Goal: Find contact information: Find contact information

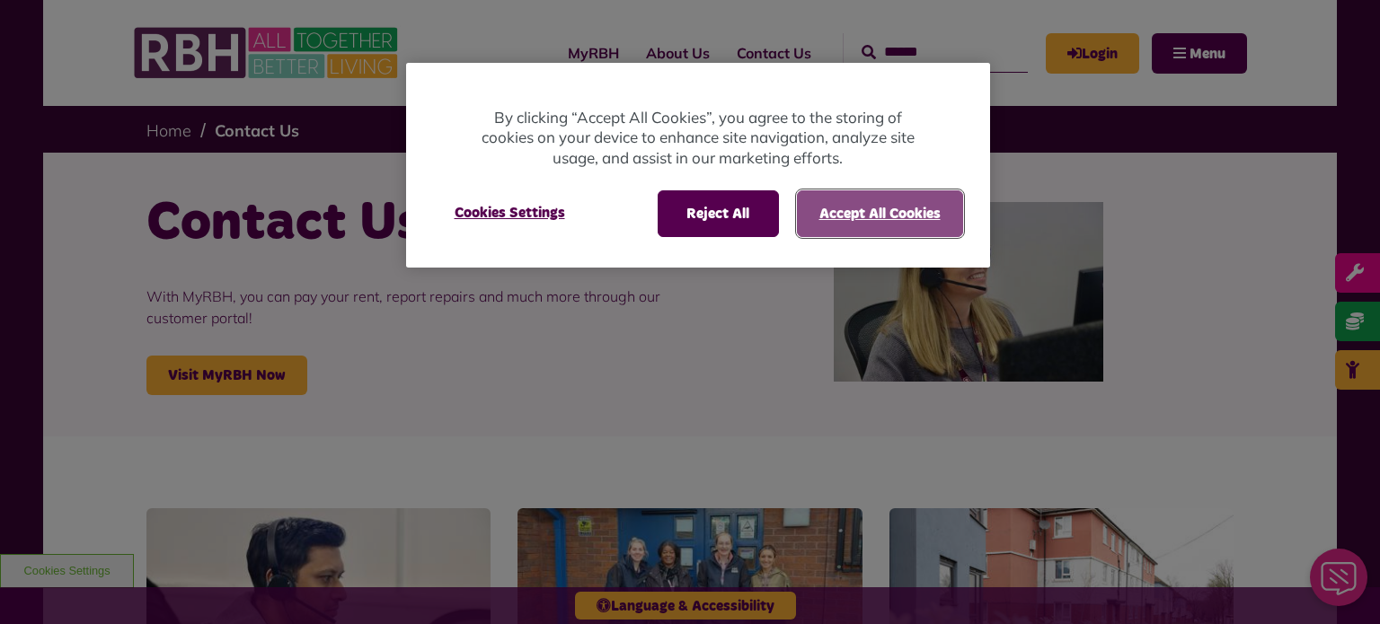
click at [920, 214] on button "Accept All Cookies" at bounding box center [880, 213] width 166 height 47
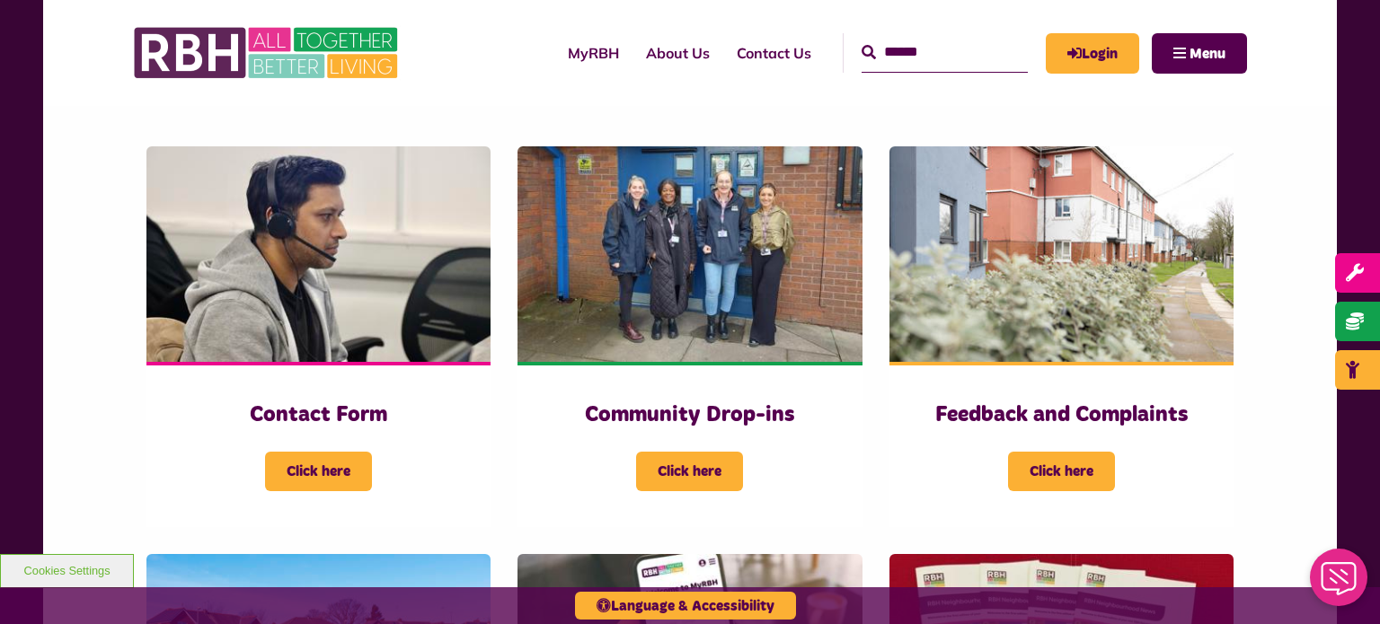
scroll to position [377, 0]
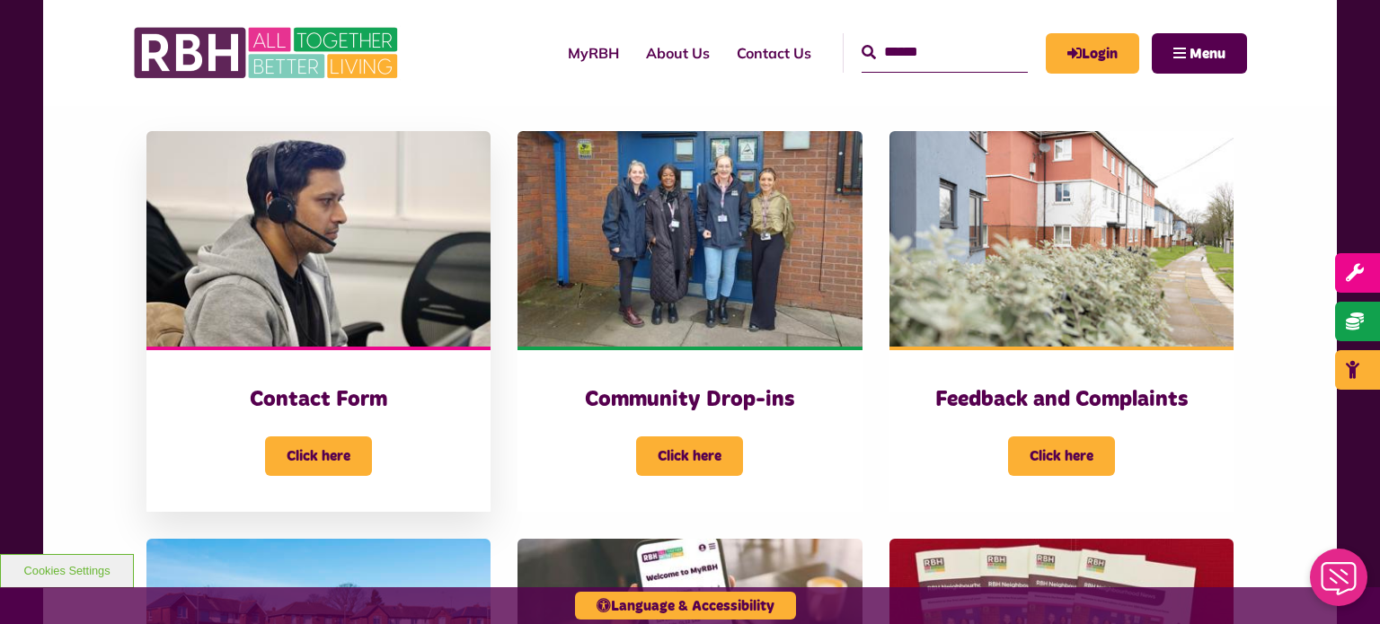
click at [302, 258] on img at bounding box center [318, 239] width 344 height 216
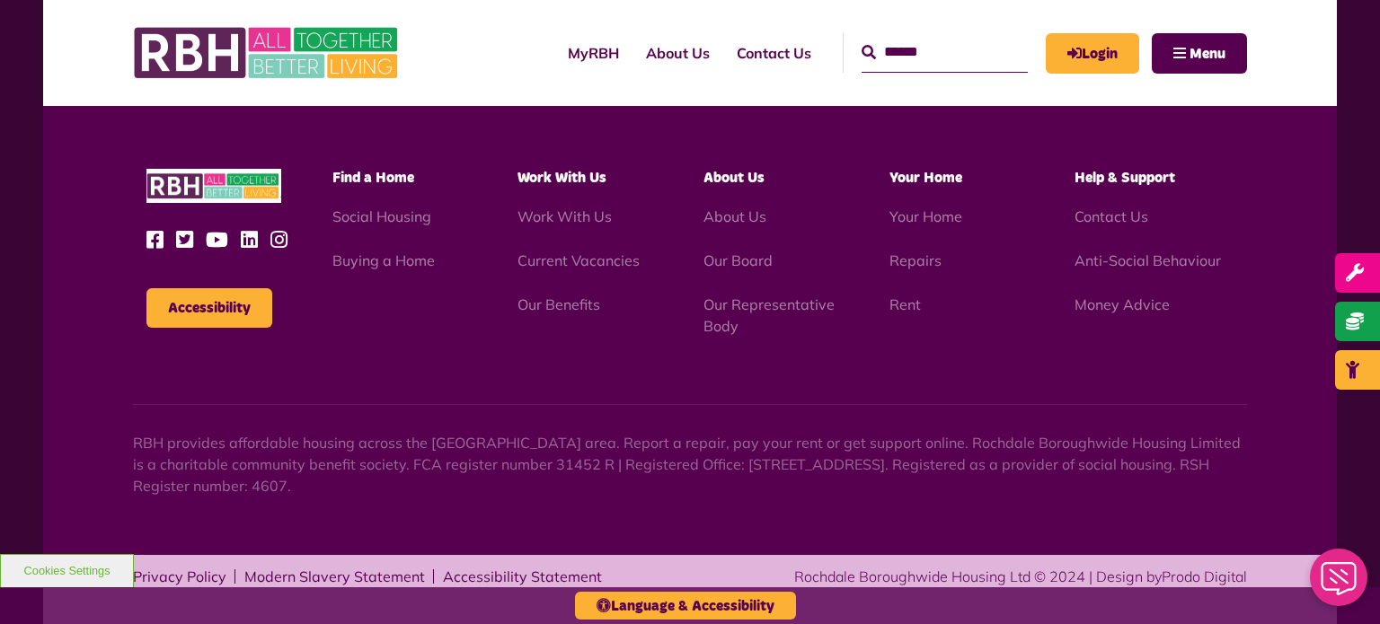
scroll to position [1601, 0]
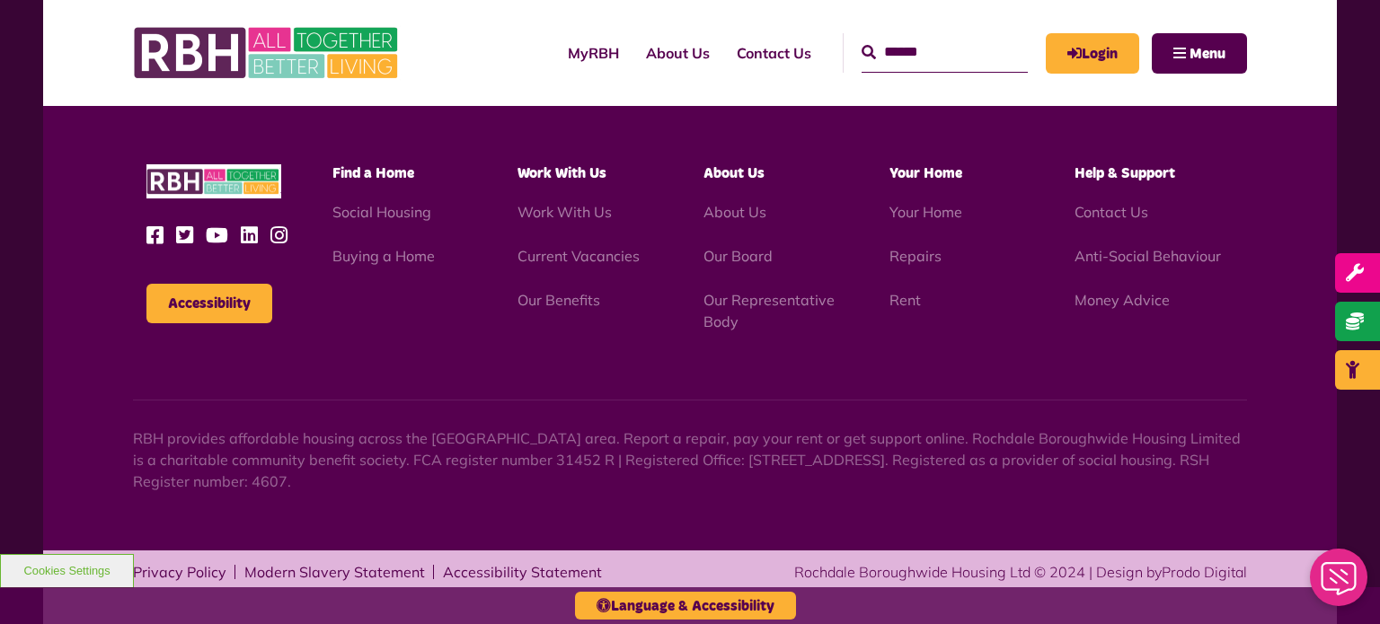
click at [56, 212] on div "Accessibility Find a Home" at bounding box center [689, 322] width 1293 height 458
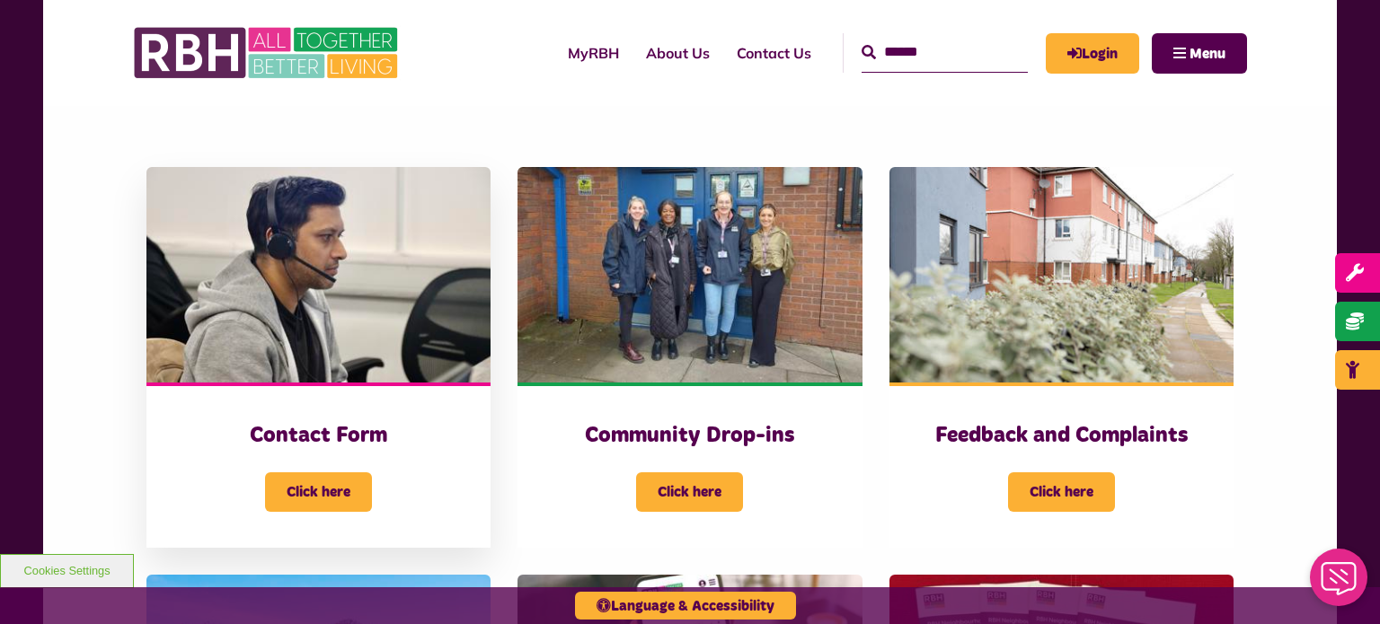
scroll to position [321, 0]
